Goal: Navigation & Orientation: Find specific page/section

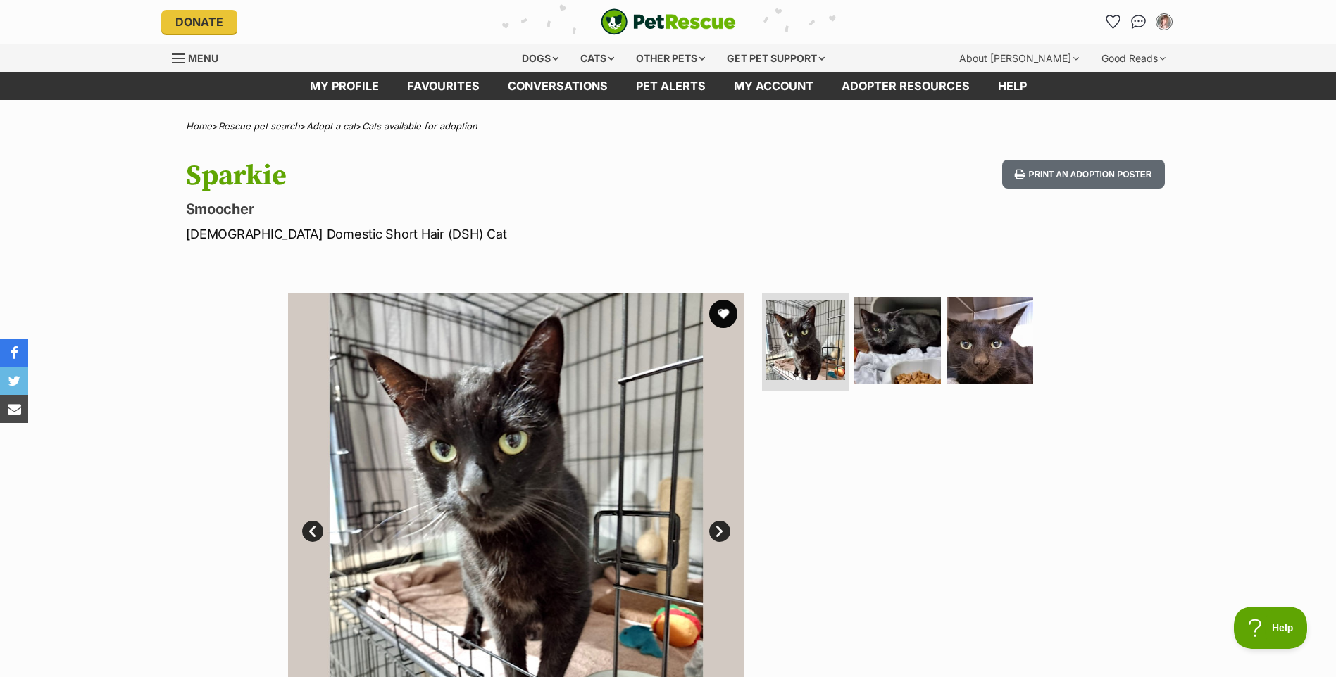
click at [714, 529] on link "Next" at bounding box center [719, 531] width 21 height 21
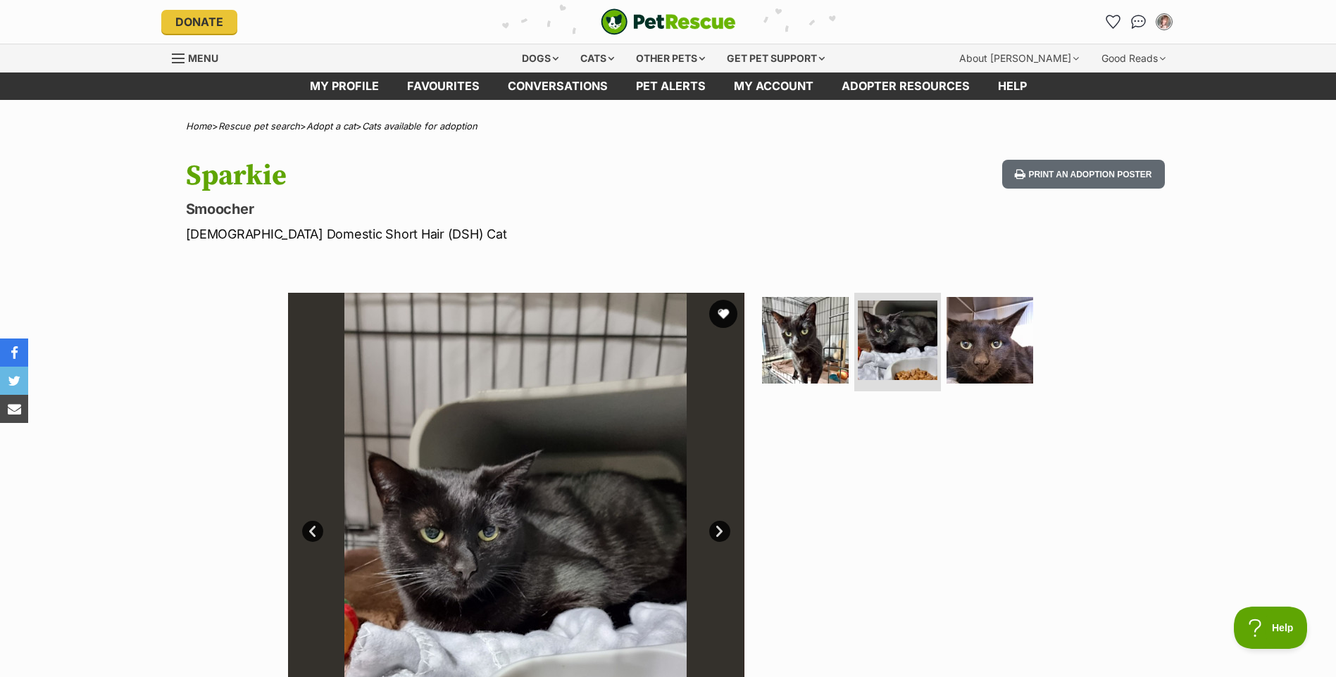
click at [714, 529] on link "Next" at bounding box center [719, 531] width 21 height 21
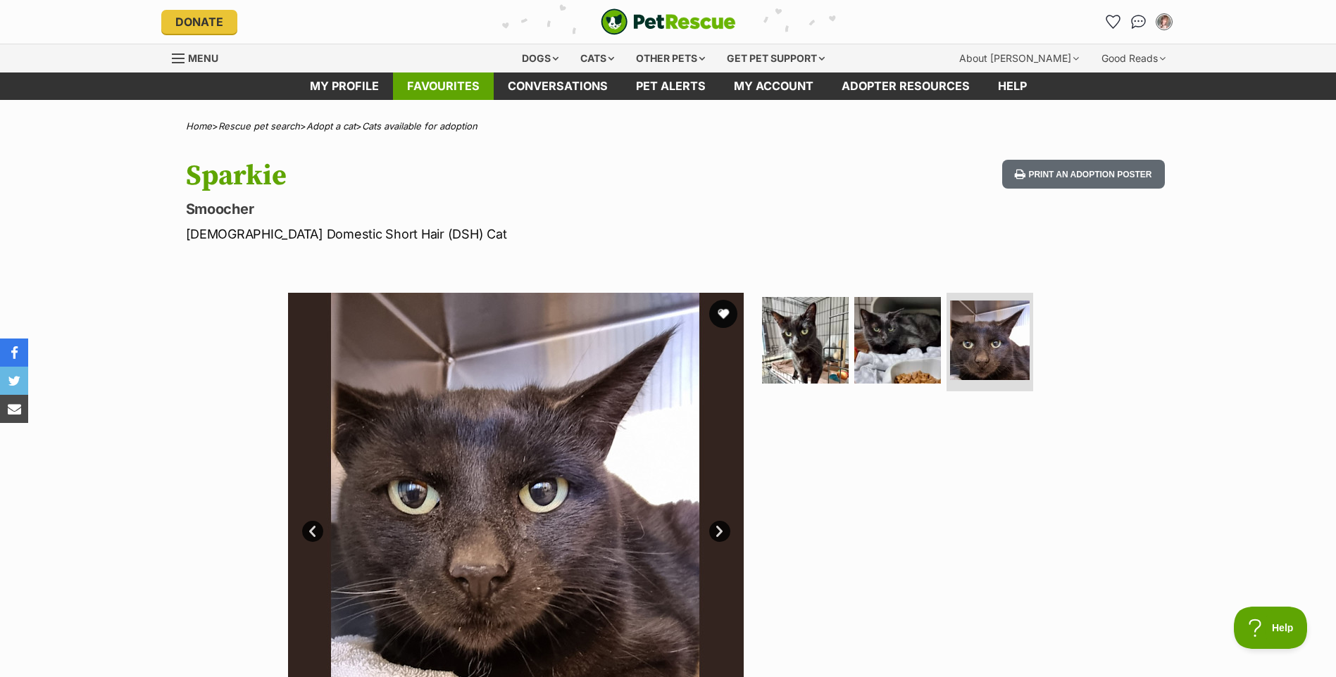
click at [451, 82] on link "Favourites" at bounding box center [443, 86] width 101 height 27
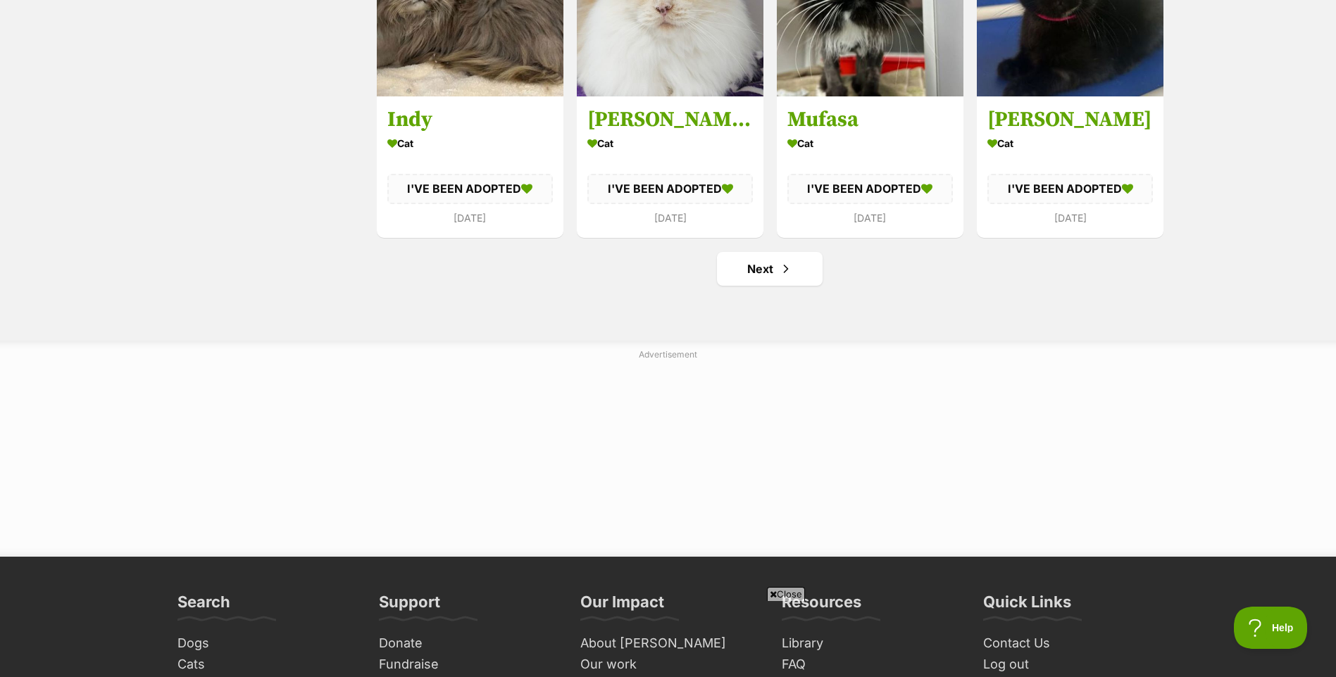
scroll to position [1766, 0]
